Goal: Task Accomplishment & Management: Use online tool/utility

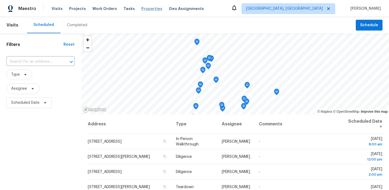
click at [145, 9] on span "Properties" at bounding box center [151, 8] width 21 height 5
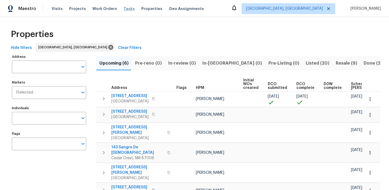
click at [124, 9] on span "Tasks" at bounding box center [129, 9] width 11 height 4
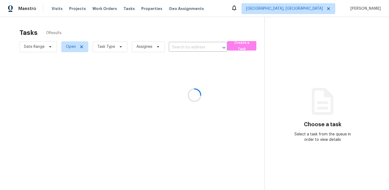
click at [296, 8] on div at bounding box center [194, 95] width 389 height 190
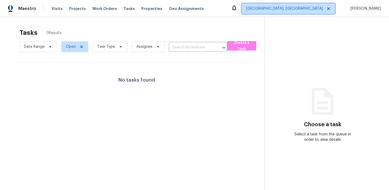
click at [300, 8] on span "[GEOGRAPHIC_DATA], [GEOGRAPHIC_DATA]" at bounding box center [284, 8] width 77 height 5
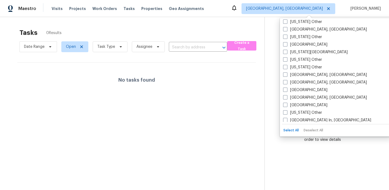
scroll to position [318, 0]
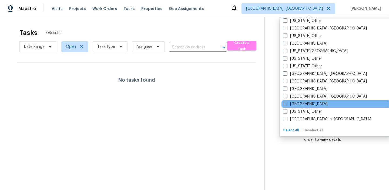
click at [285, 103] on span at bounding box center [285, 104] width 4 height 4
click at [285, 103] on input "[GEOGRAPHIC_DATA]" at bounding box center [285, 103] width 4 height 4
checkbox input "true"
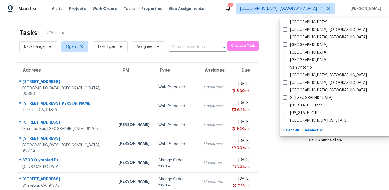
scroll to position [697, 0]
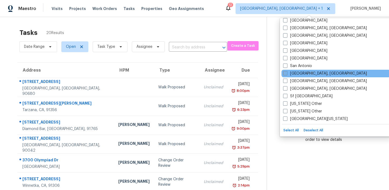
click at [286, 74] on span at bounding box center [285, 73] width 4 height 4
click at [286, 74] on input "[GEOGRAPHIC_DATA], [GEOGRAPHIC_DATA]" at bounding box center [285, 73] width 4 height 4
checkbox input "true"
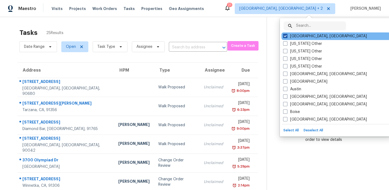
click at [284, 36] on span at bounding box center [285, 36] width 4 height 4
click at [284, 36] on input "[GEOGRAPHIC_DATA], [GEOGRAPHIC_DATA]" at bounding box center [285, 36] width 4 height 4
checkbox input "false"
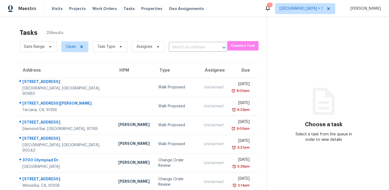
click at [217, 29] on div "Tasks 25 Results" at bounding box center [142, 33] width 247 height 14
click at [108, 48] on span "Task Type" at bounding box center [106, 46] width 18 height 5
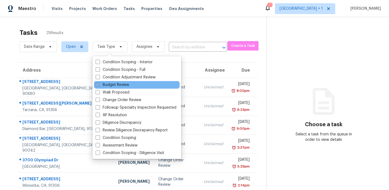
click at [97, 86] on span at bounding box center [98, 84] width 4 height 4
click at [97, 86] on input "Budget Review" at bounding box center [98, 84] width 4 height 4
checkbox input "true"
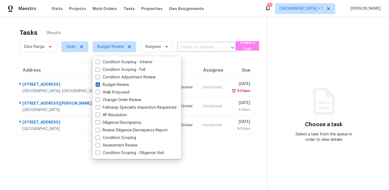
click at [151, 26] on div "Tasks 3 Results" at bounding box center [143, 33] width 248 height 14
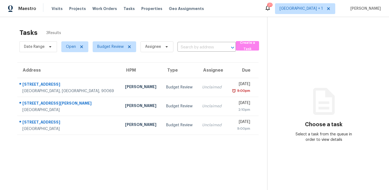
click at [113, 145] on section "Tasks 3 Results Date Range Open Budget Review Assignee ​ Create a Task Address …" at bounding box center [138, 116] width 259 height 181
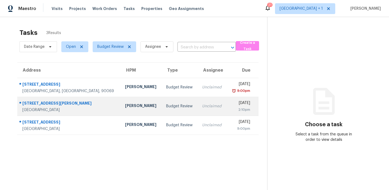
click at [166, 104] on div "Budget Review" at bounding box center [179, 106] width 27 height 5
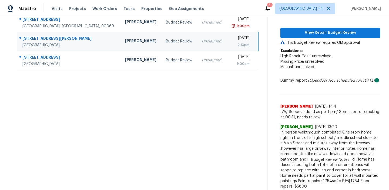
scroll to position [67, 0]
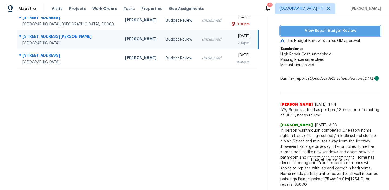
click at [316, 30] on span "View Repair Budget Review" at bounding box center [330, 31] width 91 height 7
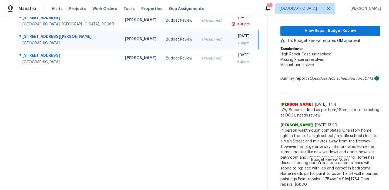
click at [259, 156] on section "Tasks 3 Results Date Range Open Budget Review Assignee ​ Create a Task Address …" at bounding box center [138, 74] width 259 height 231
click at [333, 162] on span "Budget Review Notes" at bounding box center [330, 159] width 45 height 5
click at [352, 145] on span "In person walkthrough completed One story home right in front of a high school …" at bounding box center [331, 157] width 100 height 59
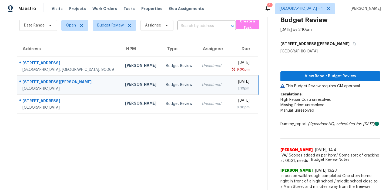
scroll to position [0, 0]
